Goal: Task Accomplishment & Management: Complete application form

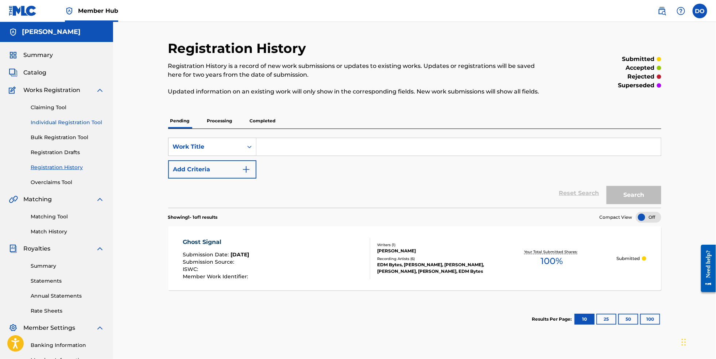
click at [64, 126] on link "Individual Registration Tool" at bounding box center [68, 123] width 74 height 8
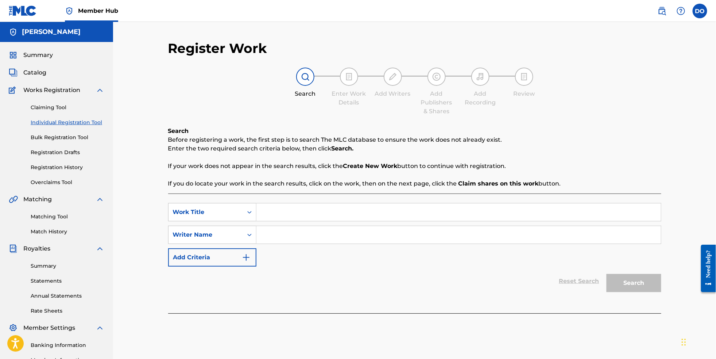
click at [315, 212] on input "Search Form" at bounding box center [458, 212] width 405 height 18
type input "Blackout Heart"
click at [303, 239] on input "Search Form" at bounding box center [458, 235] width 405 height 18
type input "L"
type input "[PERSON_NAME]"
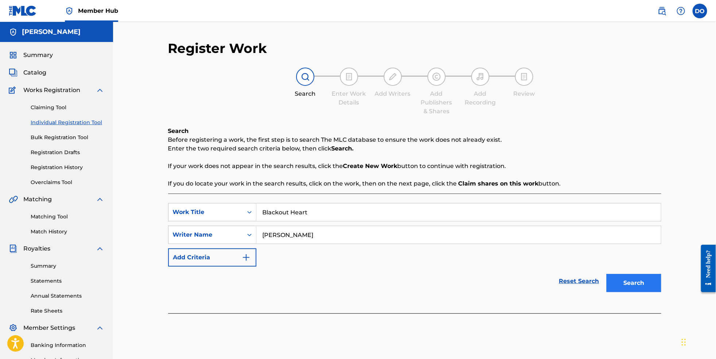
click at [658, 292] on button "Search" at bounding box center [634, 283] width 55 height 18
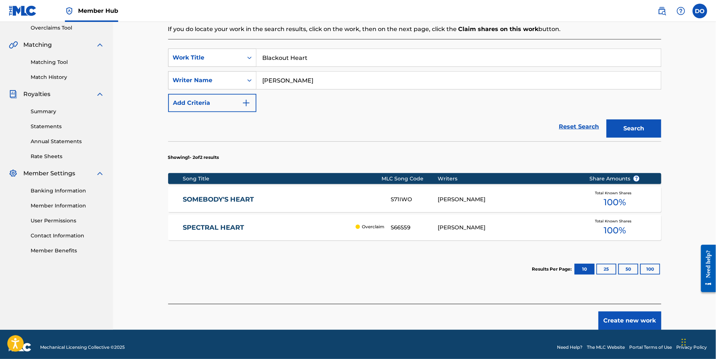
scroll to position [156, 0]
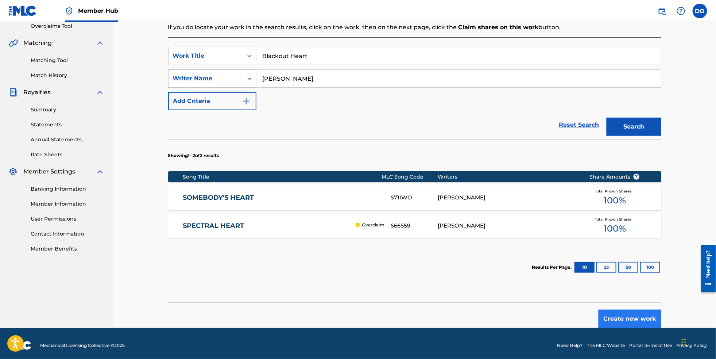
click at [647, 325] on button "Create new work" at bounding box center [630, 318] width 63 height 18
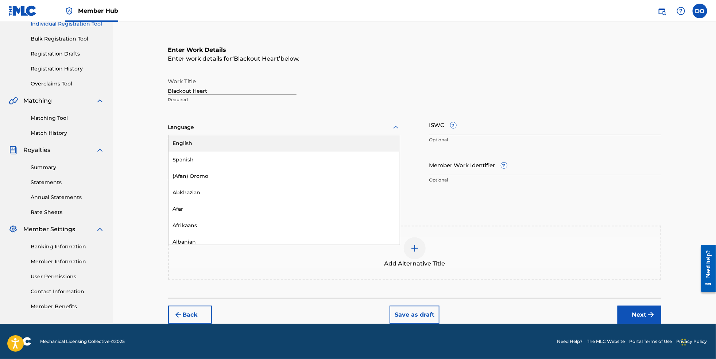
click at [278, 123] on div at bounding box center [284, 127] width 232 height 9
click at [275, 135] on div "English" at bounding box center [284, 143] width 231 height 16
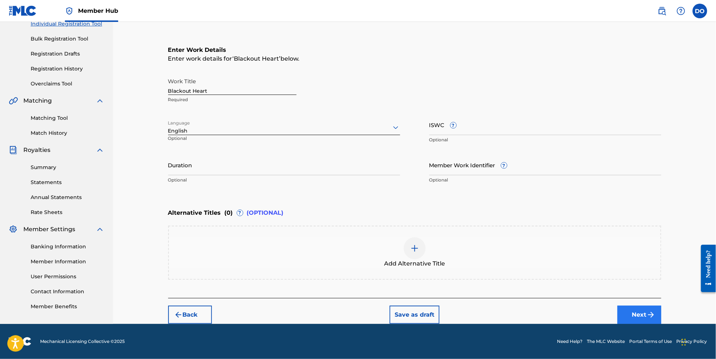
click at [651, 313] on button "Next" at bounding box center [640, 314] width 44 height 18
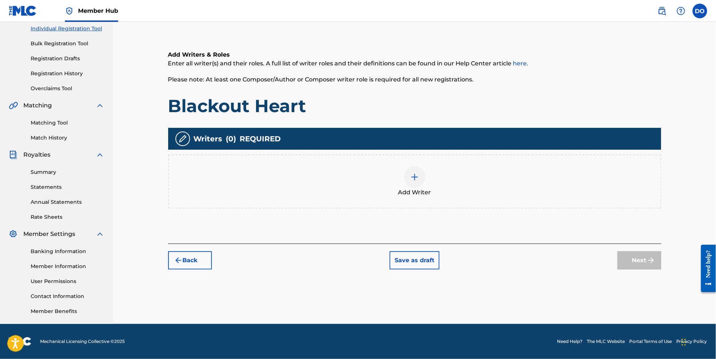
scroll to position [106, 0]
click at [416, 173] on img at bounding box center [414, 177] width 9 height 9
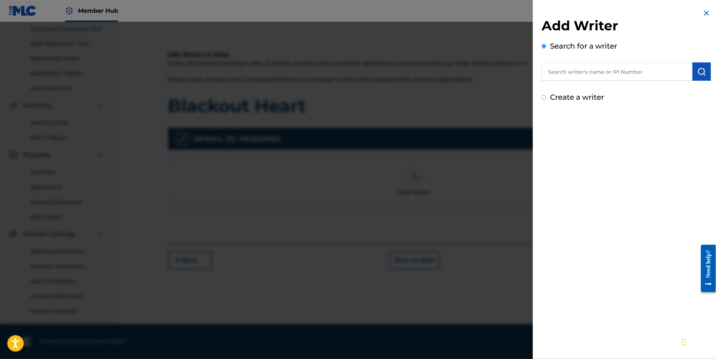
click at [569, 76] on input "text" at bounding box center [617, 71] width 151 height 18
click at [602, 89] on strong "[PERSON_NAME]" at bounding box center [628, 88] width 52 height 7
type input "[PERSON_NAME]"
click at [701, 76] on img "submit" at bounding box center [702, 71] width 9 height 9
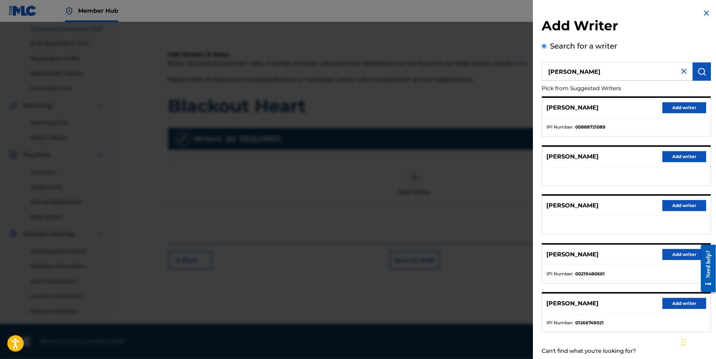
scroll to position [12, 0]
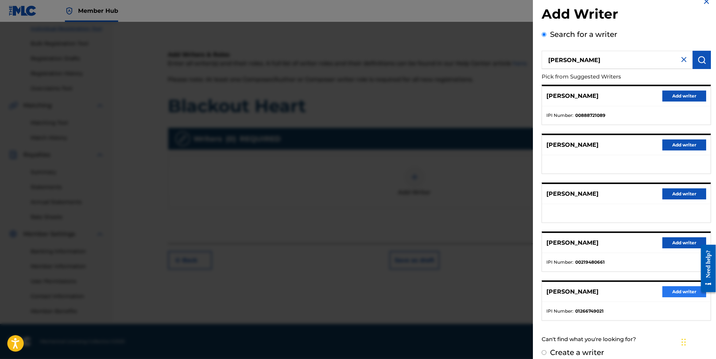
click at [686, 297] on button "Add writer" at bounding box center [685, 291] width 44 height 11
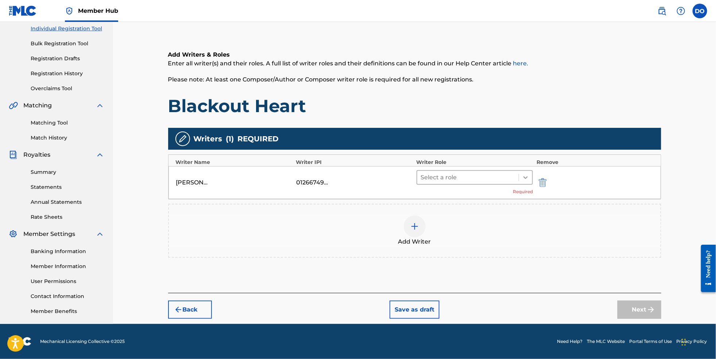
click at [529, 174] on icon at bounding box center [525, 177] width 7 height 7
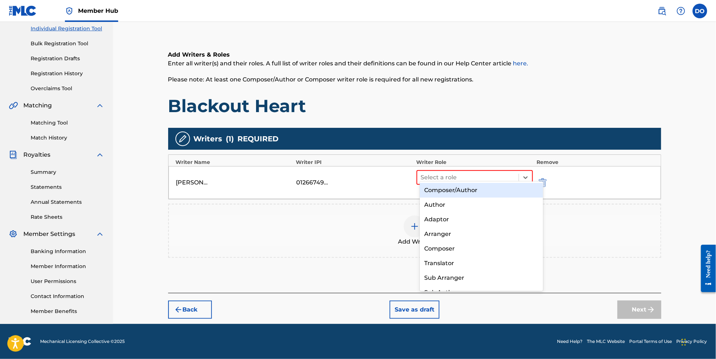
click at [523, 190] on div "Composer/Author" at bounding box center [482, 190] width 124 height 15
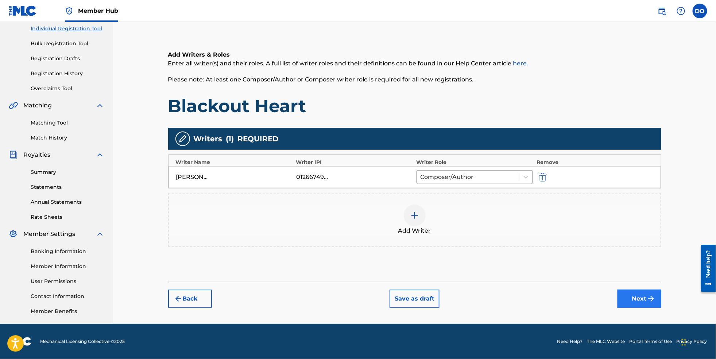
click at [657, 303] on button "Next" at bounding box center [640, 298] width 44 height 18
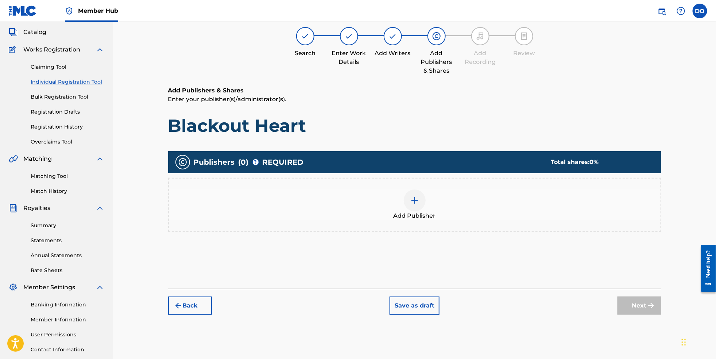
scroll to position [32, 0]
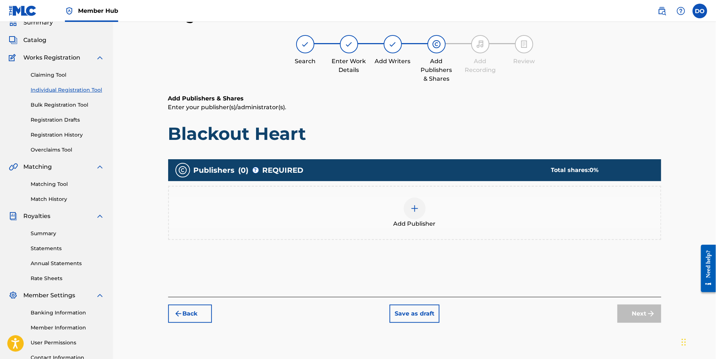
click at [414, 213] on img at bounding box center [414, 208] width 9 height 9
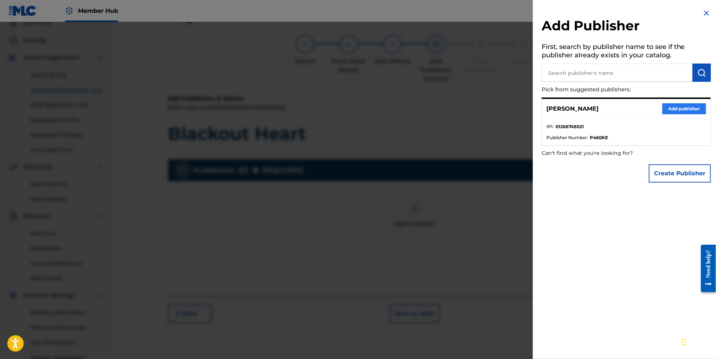
click at [672, 113] on button "Add publisher" at bounding box center [685, 108] width 44 height 11
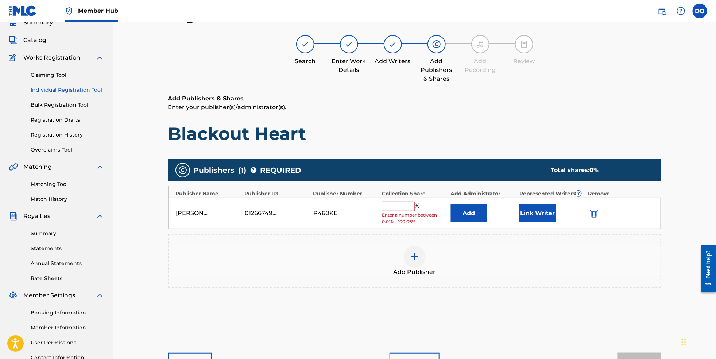
click at [415, 216] on div "% Enter a number between 0.01% - 100.06%" at bounding box center [414, 213] width 65 height 24
click at [409, 211] on input "text" at bounding box center [398, 205] width 33 height 9
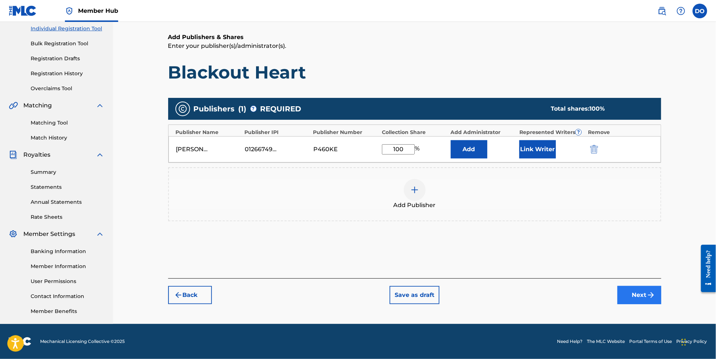
type input "100"
click at [652, 292] on button "Next" at bounding box center [640, 295] width 44 height 18
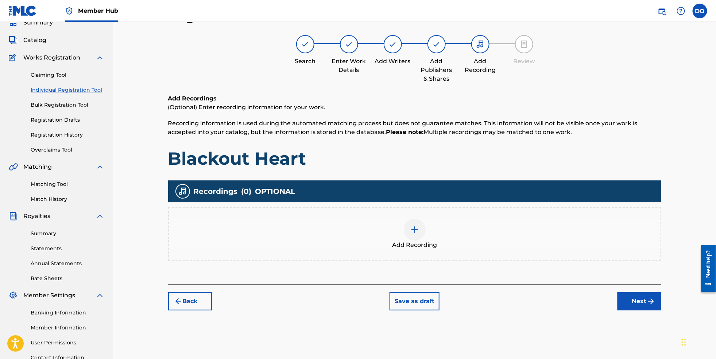
click at [426, 235] on div at bounding box center [415, 230] width 22 height 22
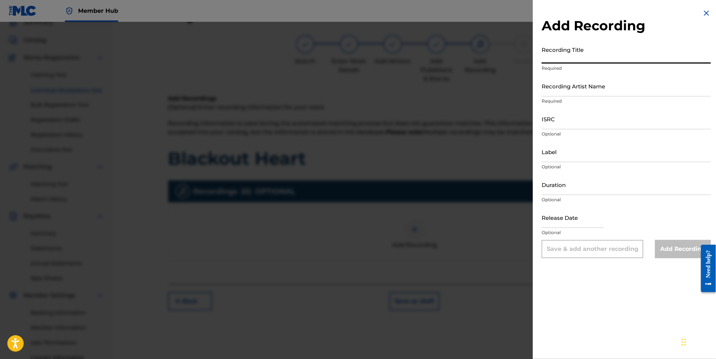
click at [582, 60] on input "Recording Title" at bounding box center [626, 53] width 169 height 21
type input "Blackout Heart"
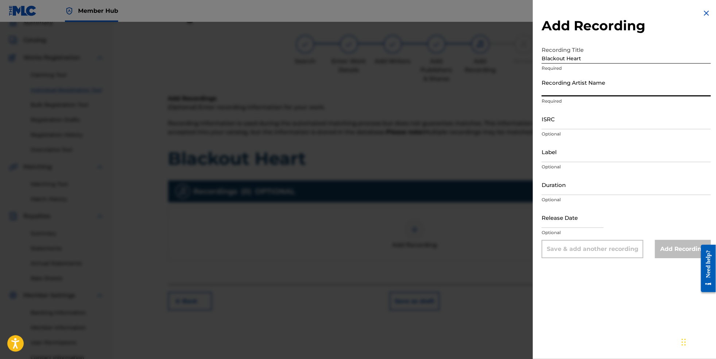
click at [581, 93] on input "Recording Artist Name" at bounding box center [626, 86] width 169 height 21
paste input "EDM Bytes"
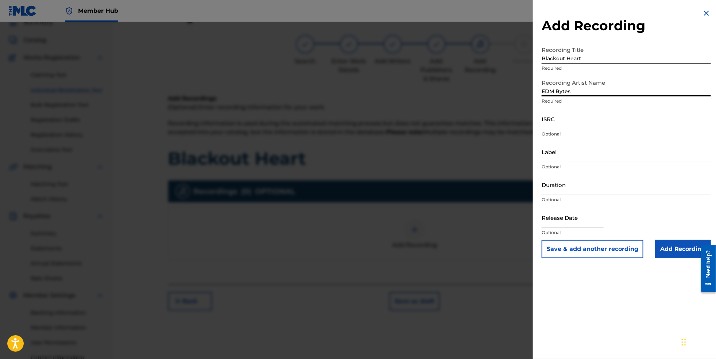
type input "EDM Bytes"
click at [583, 129] on input "ISRC" at bounding box center [626, 118] width 169 height 21
paste input "NL8RL2561083"
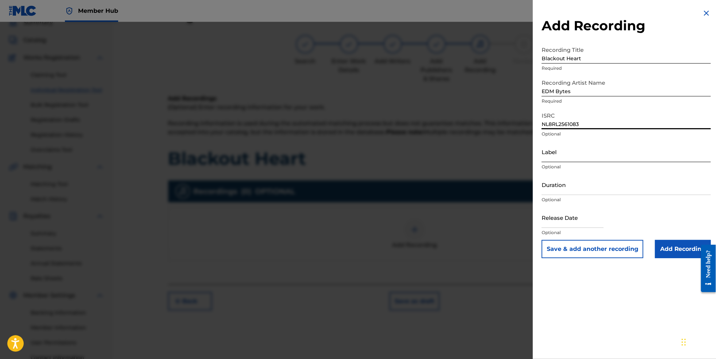
type input "NL8RL2561083"
click at [548, 162] on input "Label" at bounding box center [626, 151] width 169 height 21
type input "RevSphere Records"
click at [567, 228] on input "text" at bounding box center [573, 217] width 62 height 21
select select "8"
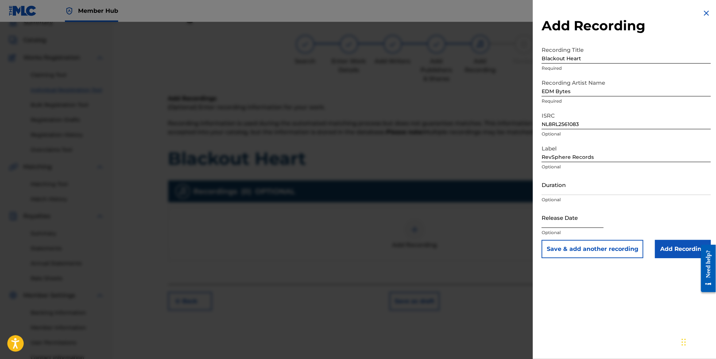
select select "2025"
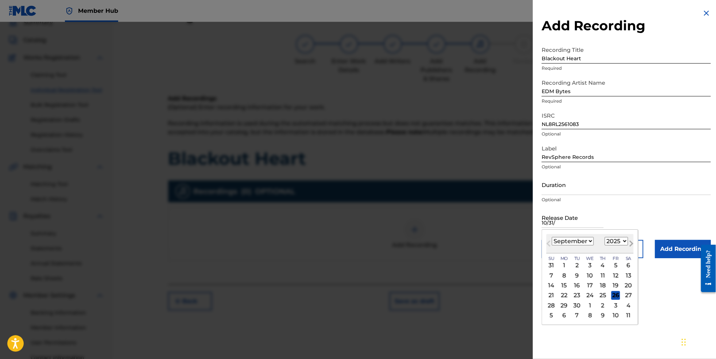
type input "10/31/"
click at [631, 250] on span "Next Month" at bounding box center [631, 244] width 0 height 11
select select "9"
click at [613, 309] on div "31" at bounding box center [615, 305] width 9 height 9
type input "[DATE]"
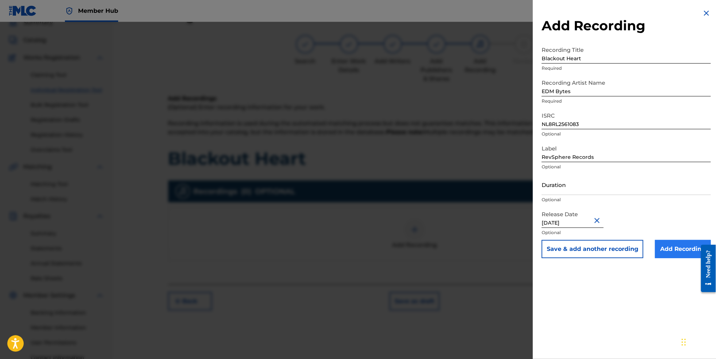
click at [677, 258] on input "Add Recording" at bounding box center [683, 249] width 56 height 18
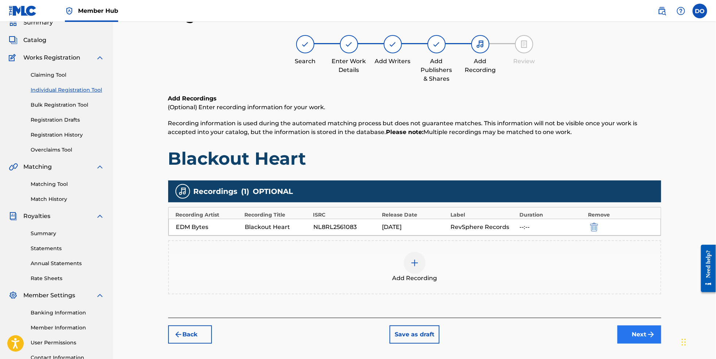
click at [654, 343] on button "Next" at bounding box center [640, 334] width 44 height 18
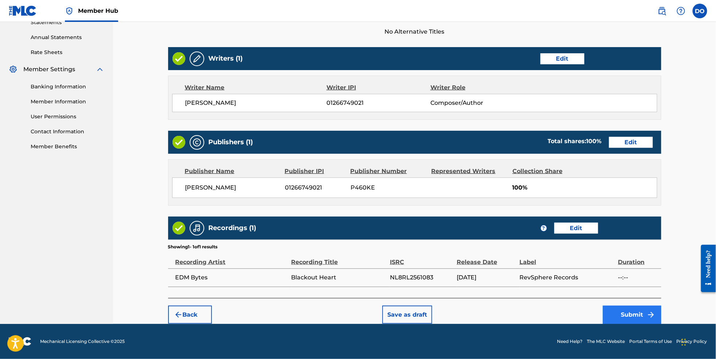
scroll to position [271, 0]
click at [648, 311] on button "Submit" at bounding box center [632, 314] width 58 height 18
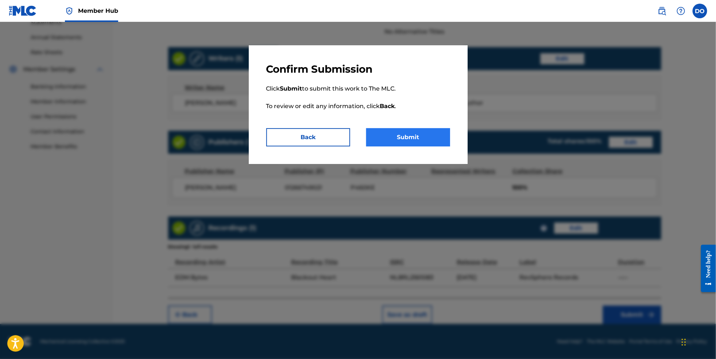
click at [411, 140] on button "Submit" at bounding box center [408, 137] width 84 height 18
